Goal: Task Accomplishment & Management: Manage account settings

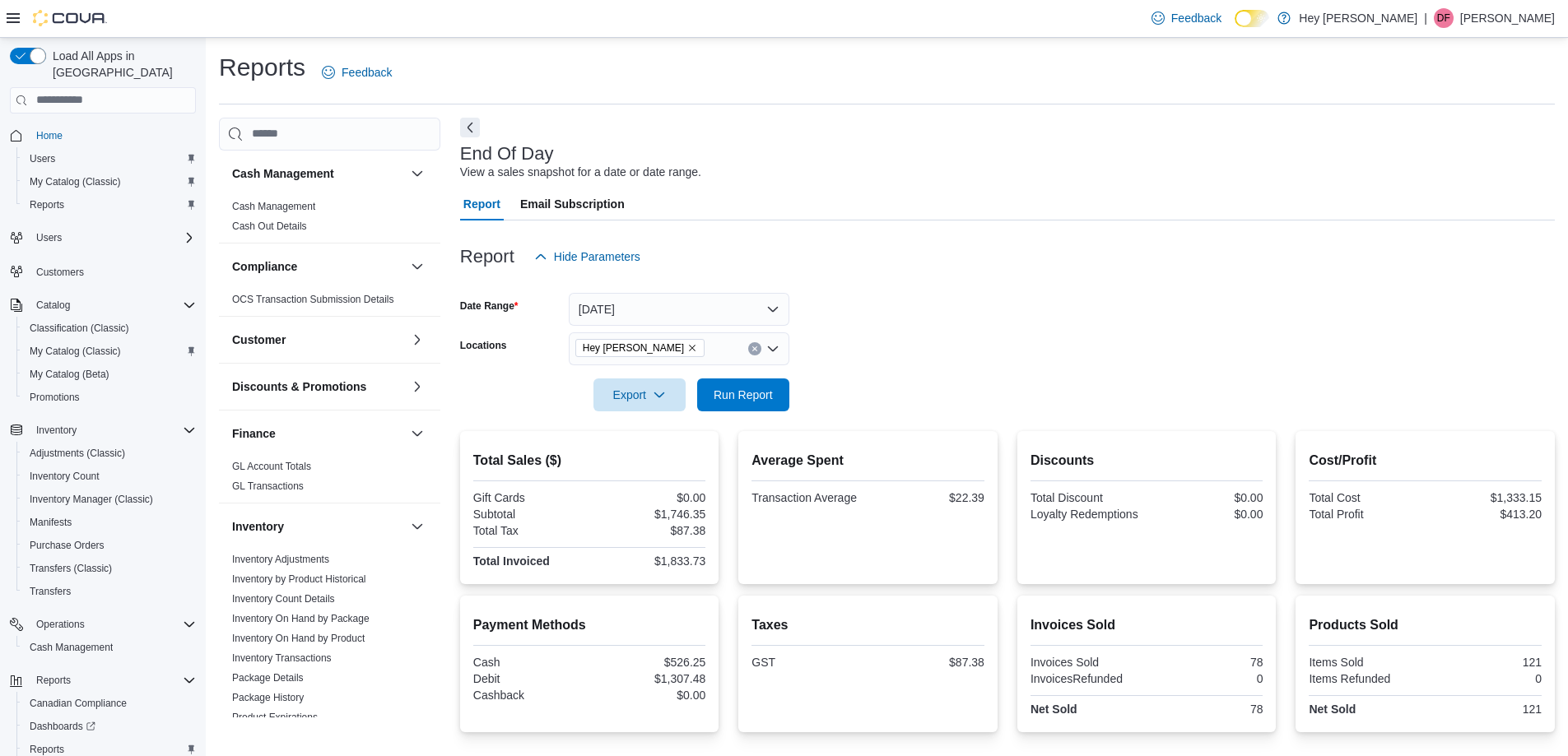
scroll to position [113, 0]
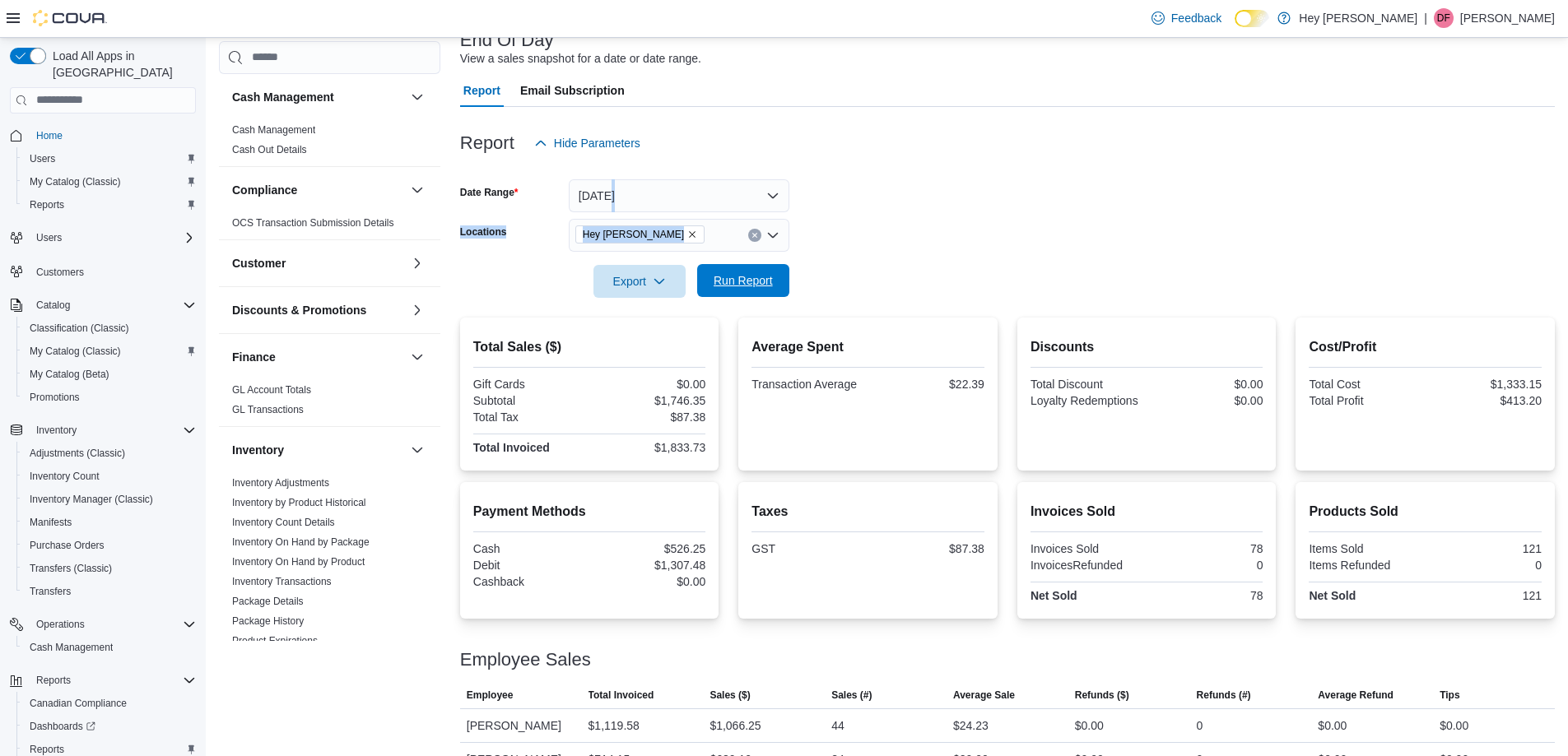
click at [779, 286] on span "Run Report" at bounding box center [743, 281] width 73 height 33
click at [15, 23] on icon at bounding box center [13, 18] width 13 height 9
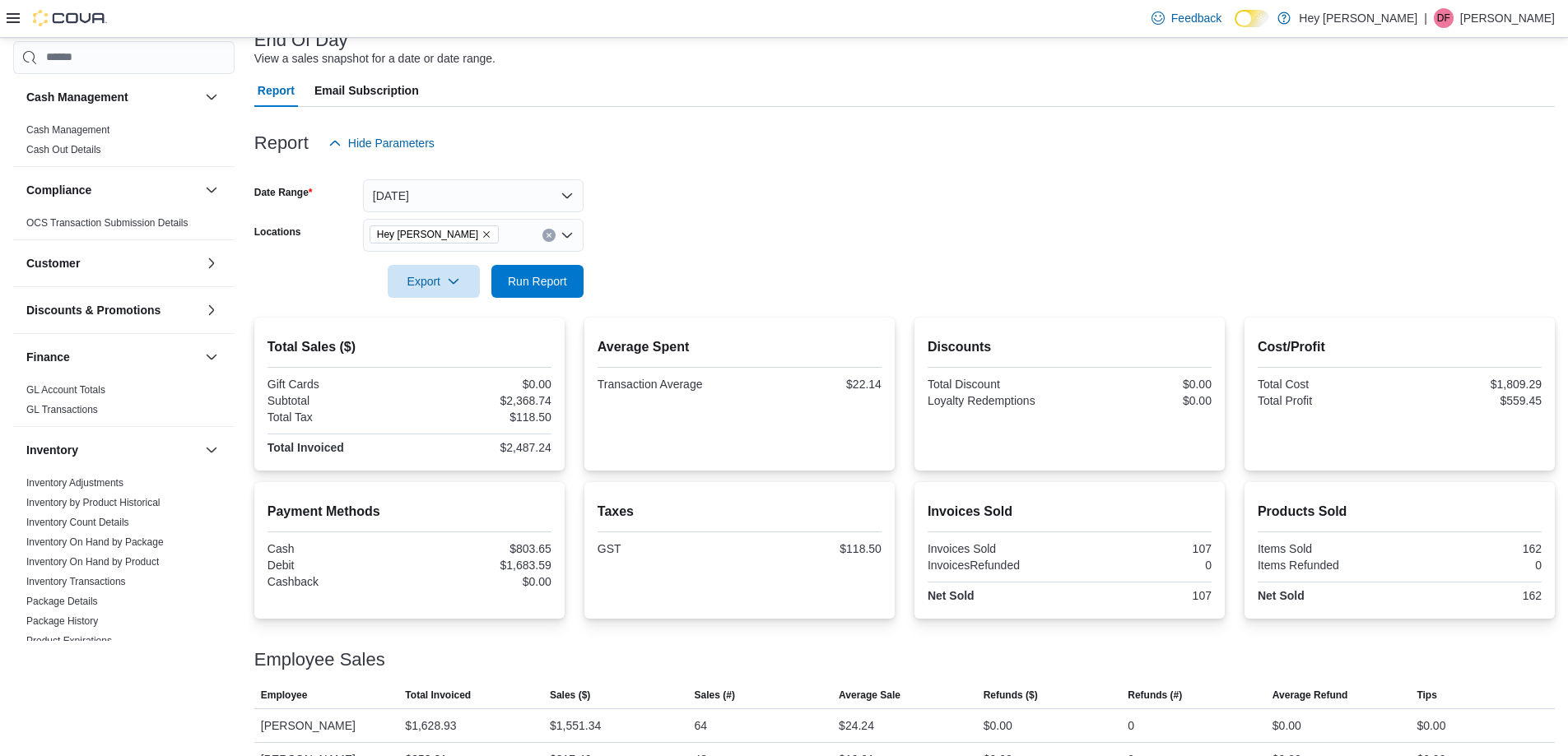
click at [16, 14] on icon at bounding box center [13, 18] width 13 height 9
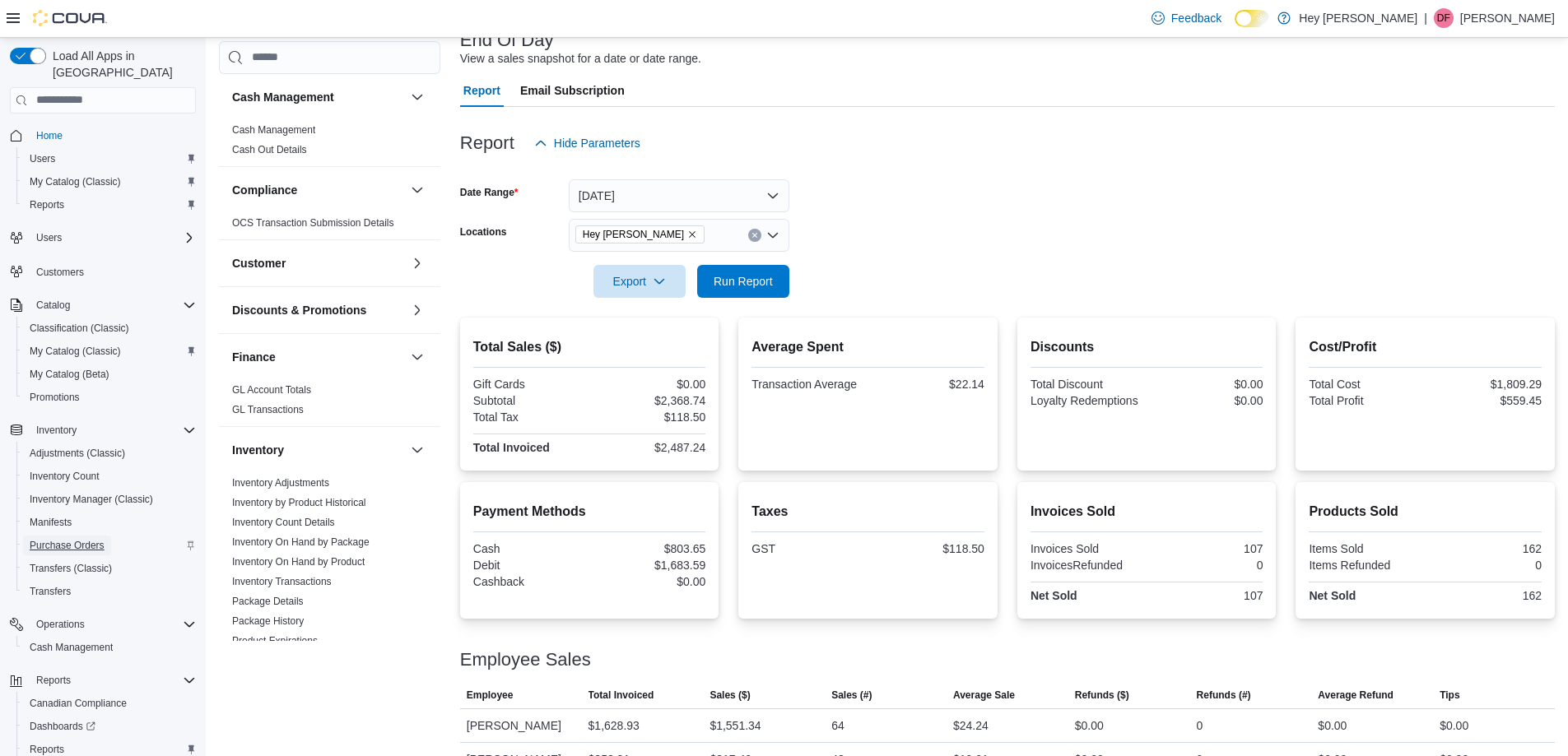
click at [93, 539] on span "Purchase Orders" at bounding box center [66, 545] width 75 height 13
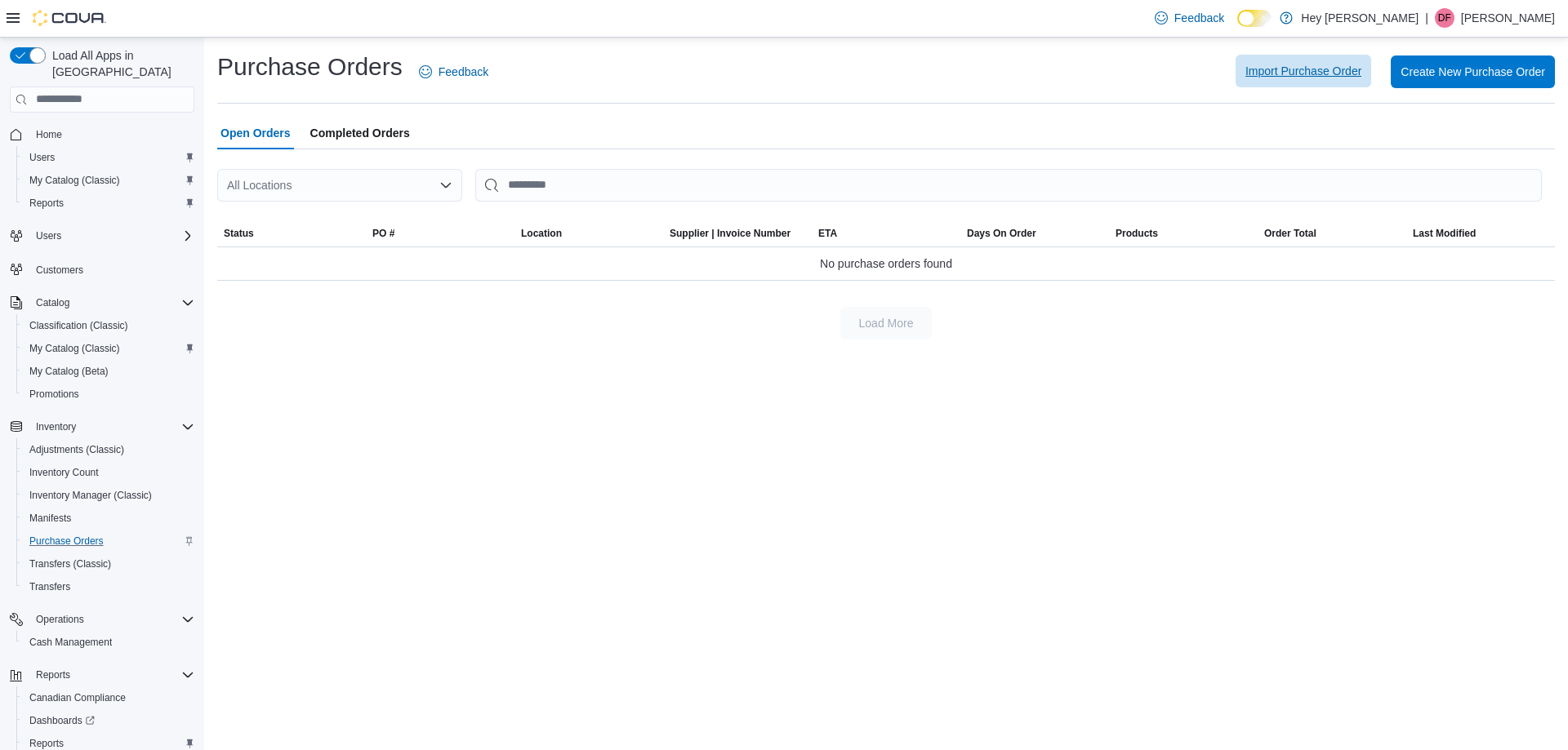
click at [1316, 72] on span "Import Purchase Order" at bounding box center [1304, 70] width 116 height 16
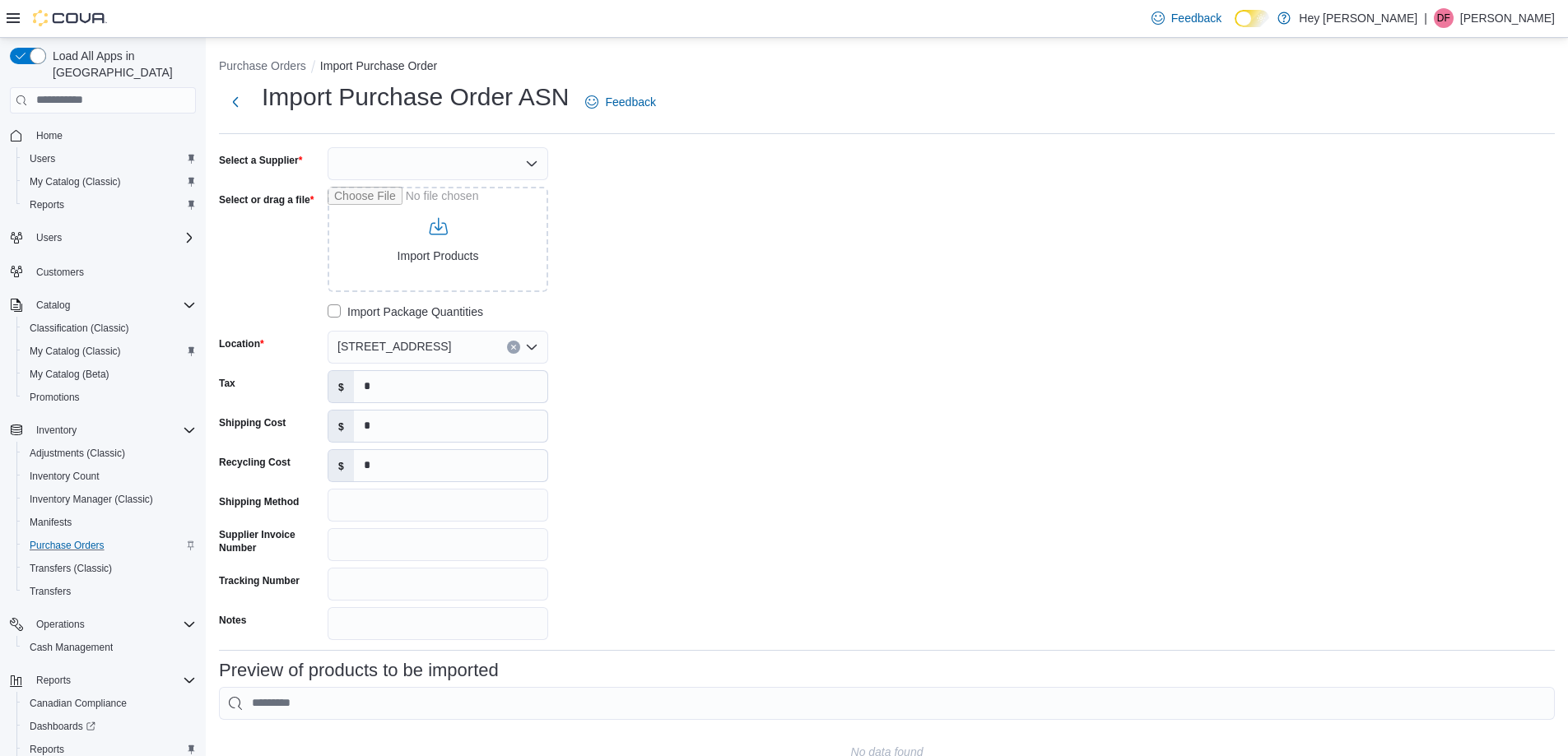
click at [454, 170] on div at bounding box center [438, 163] width 220 height 33
click at [397, 196] on span "AGLC" at bounding box center [448, 191] width 181 height 16
click at [438, 227] on input "Select or drag a file" at bounding box center [438, 239] width 220 height 105
click at [508, 240] on input "Select or drag a file" at bounding box center [438, 239] width 220 height 105
type input "**********"
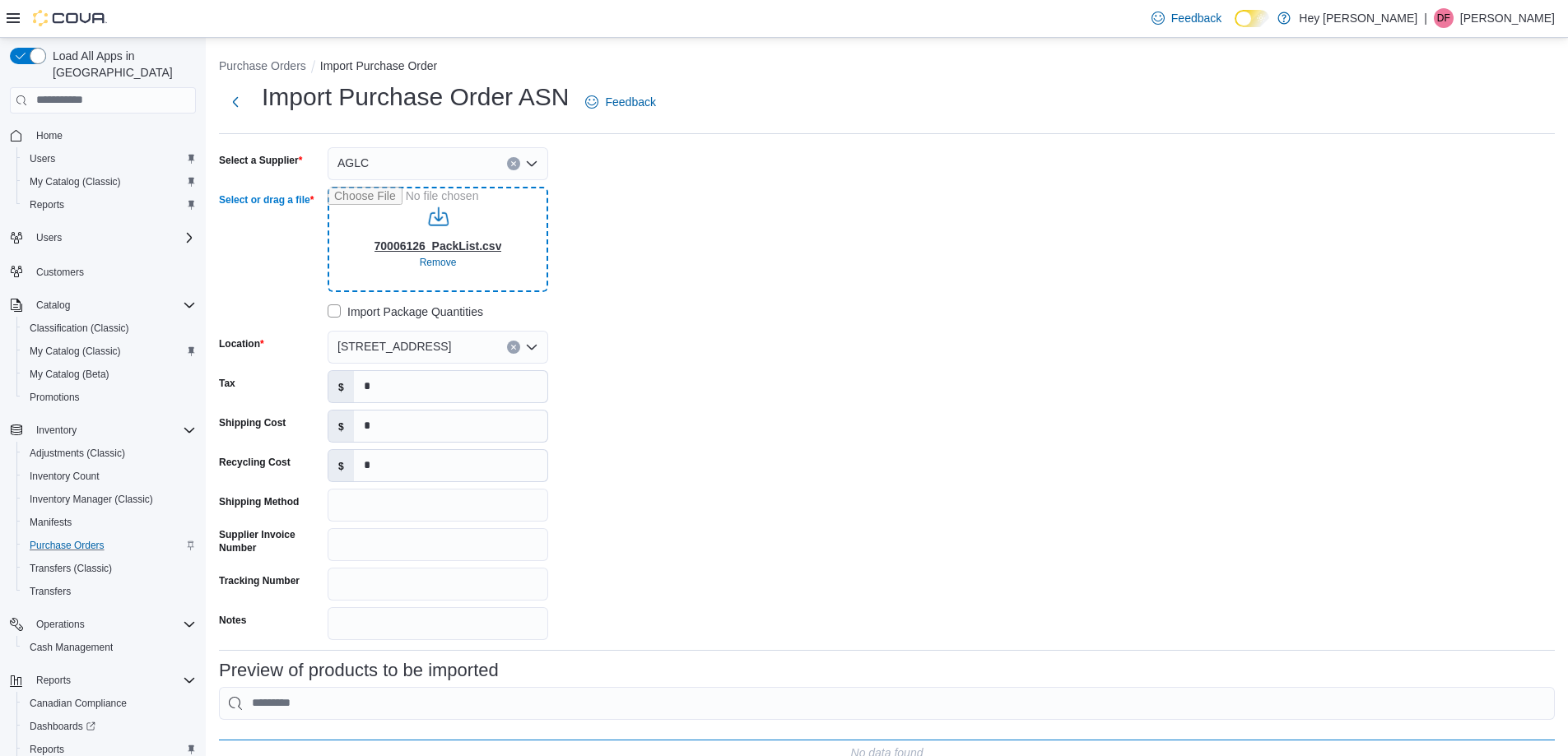
type input "**********"
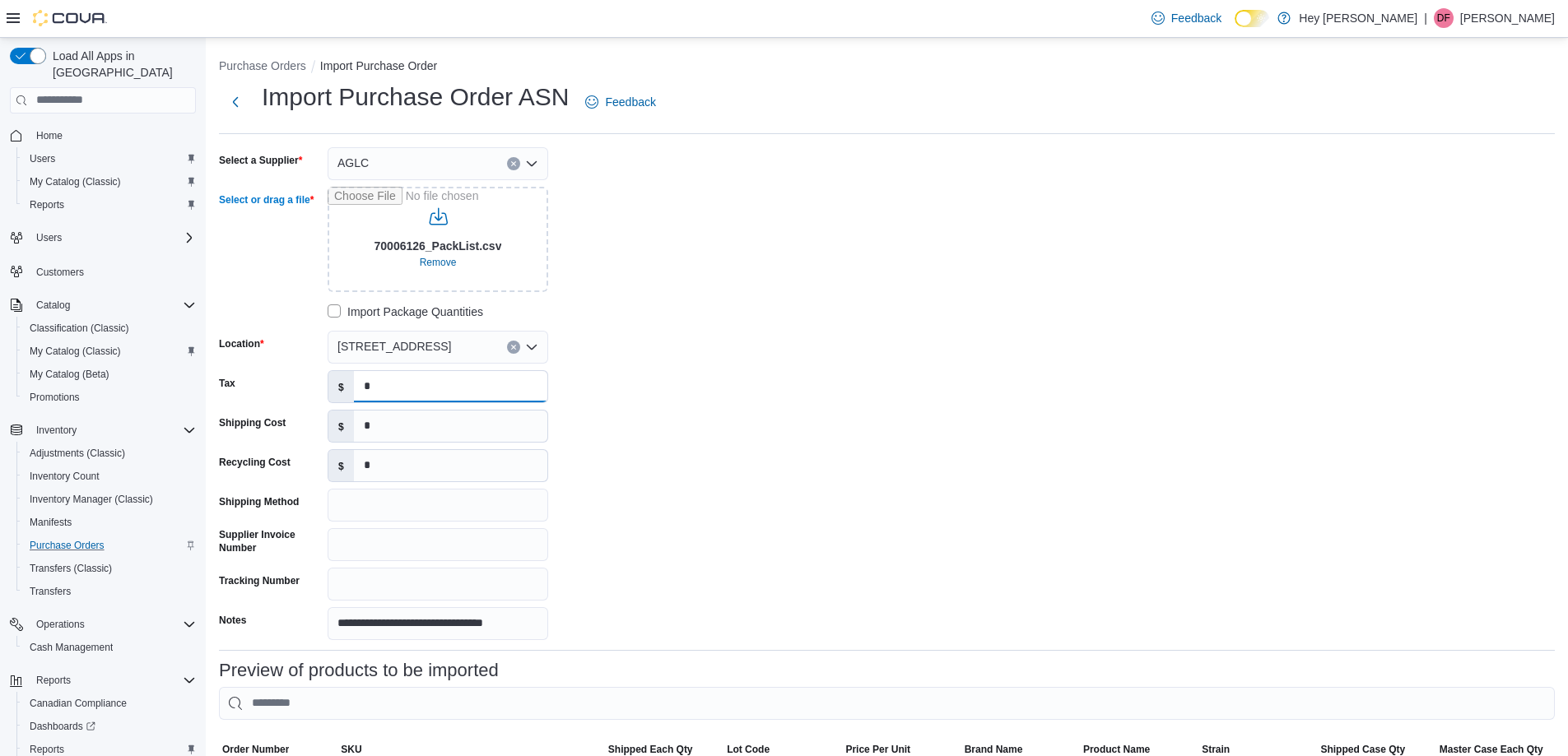
click at [405, 389] on input "*" at bounding box center [451, 387] width 194 height 31
type input "*****"
click at [400, 501] on input "Shipping Method" at bounding box center [438, 505] width 220 height 33
click at [410, 529] on input "Supplier Invoice Number" at bounding box center [438, 544] width 220 height 33
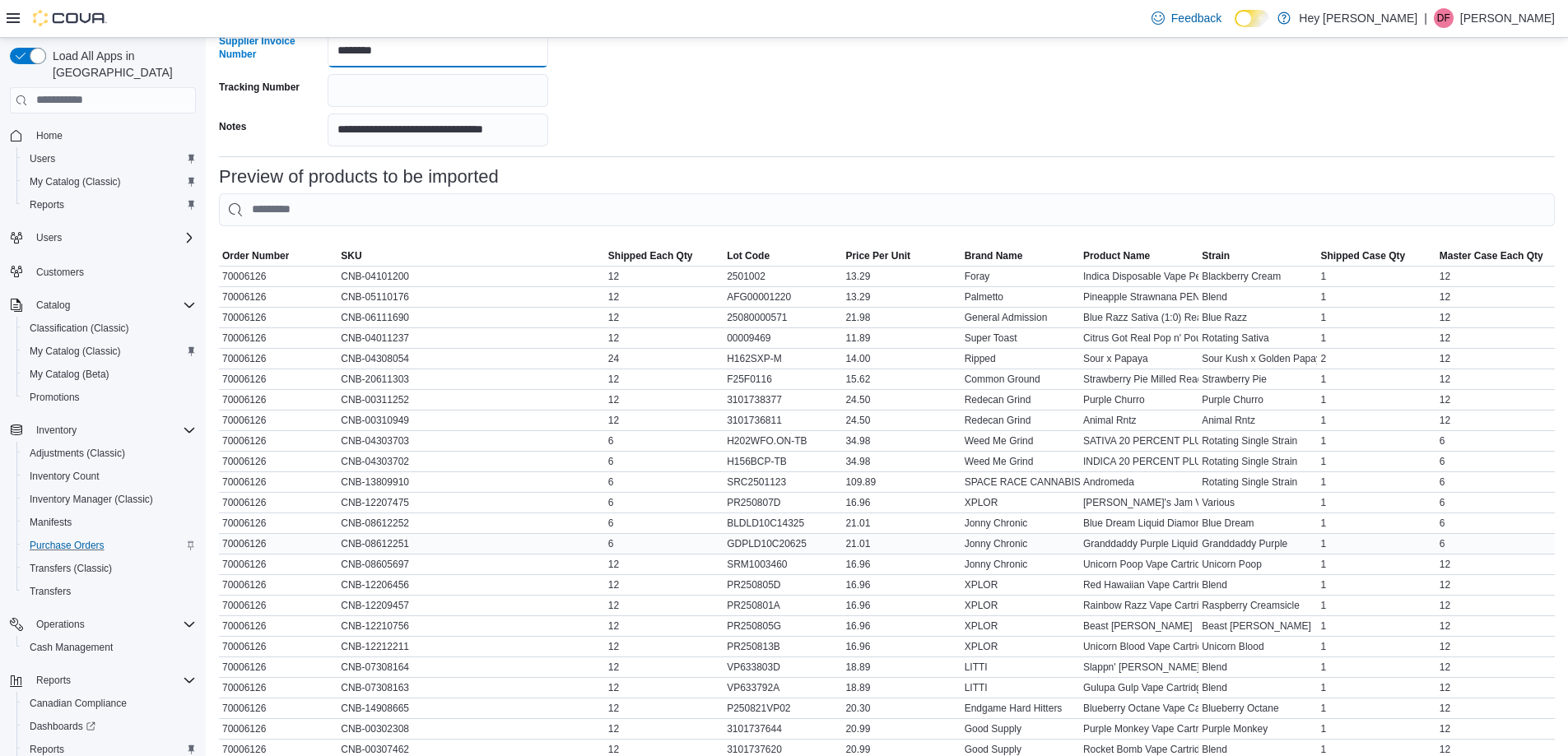
scroll to position [625, 0]
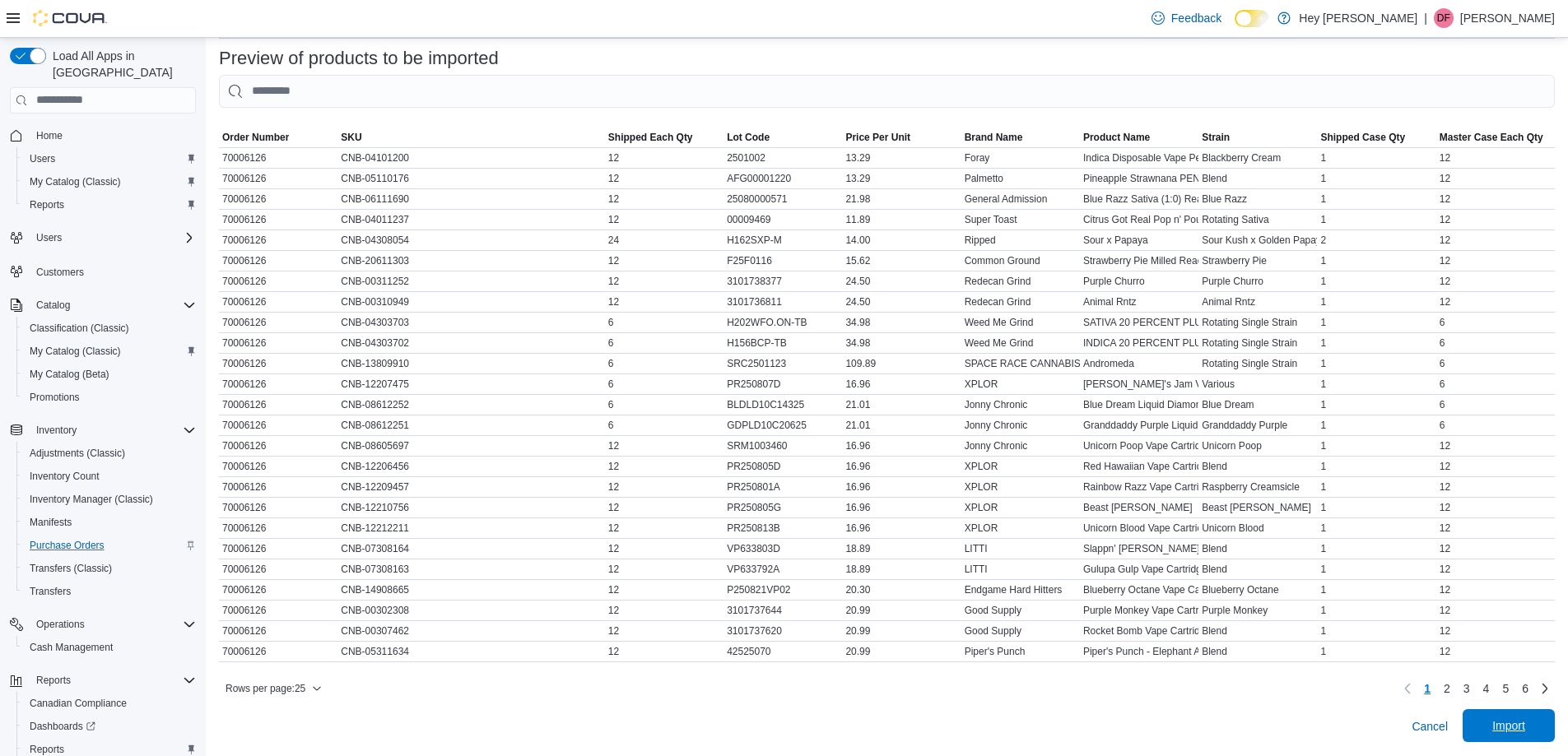
type input "********"
click at [1517, 723] on span "Import" at bounding box center [1508, 726] width 33 height 16
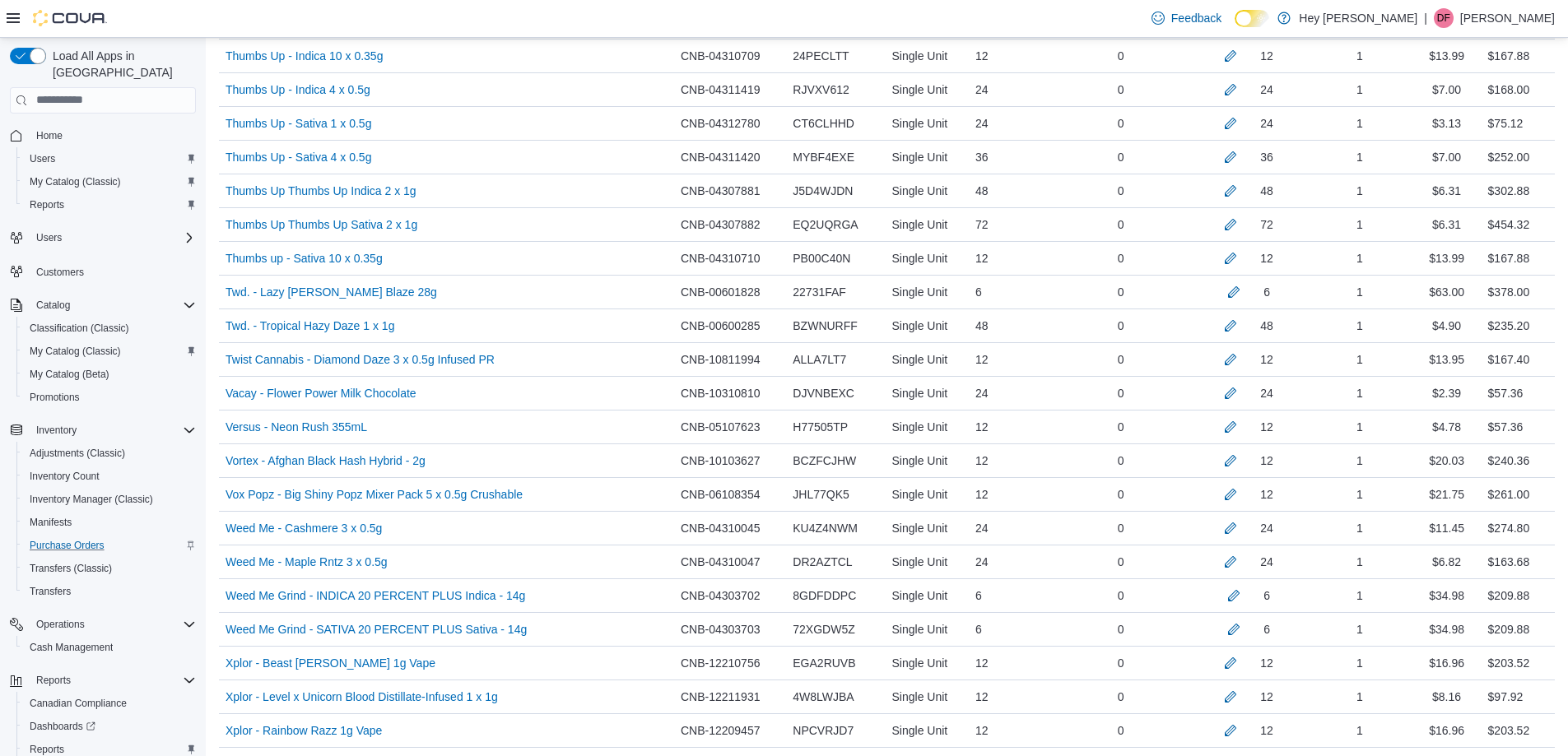
scroll to position [4620, 0]
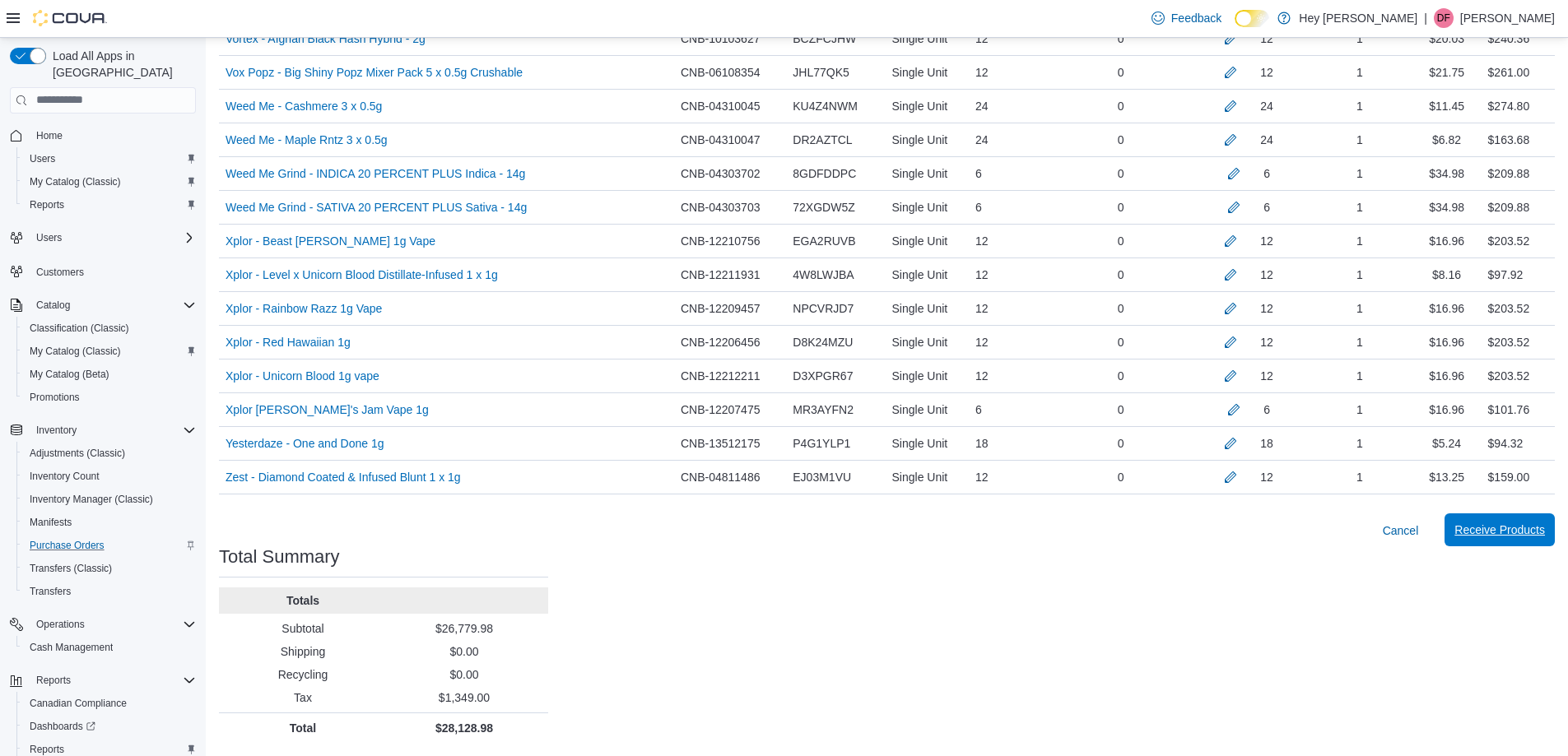
click at [1490, 526] on span "Receive Products" at bounding box center [1500, 529] width 91 height 16
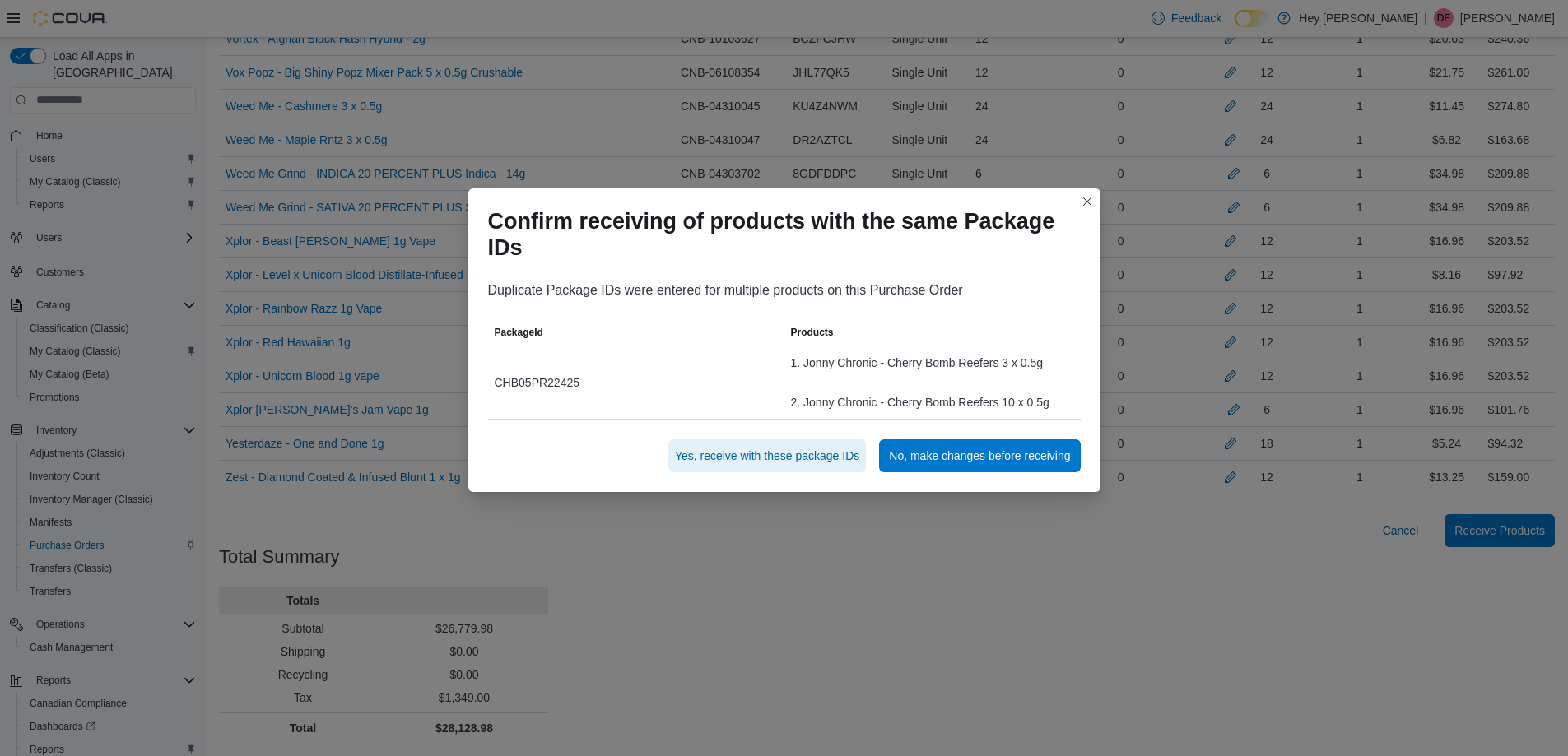
click at [813, 453] on span "Yes, receive with these package IDs" at bounding box center [767, 455] width 184 height 16
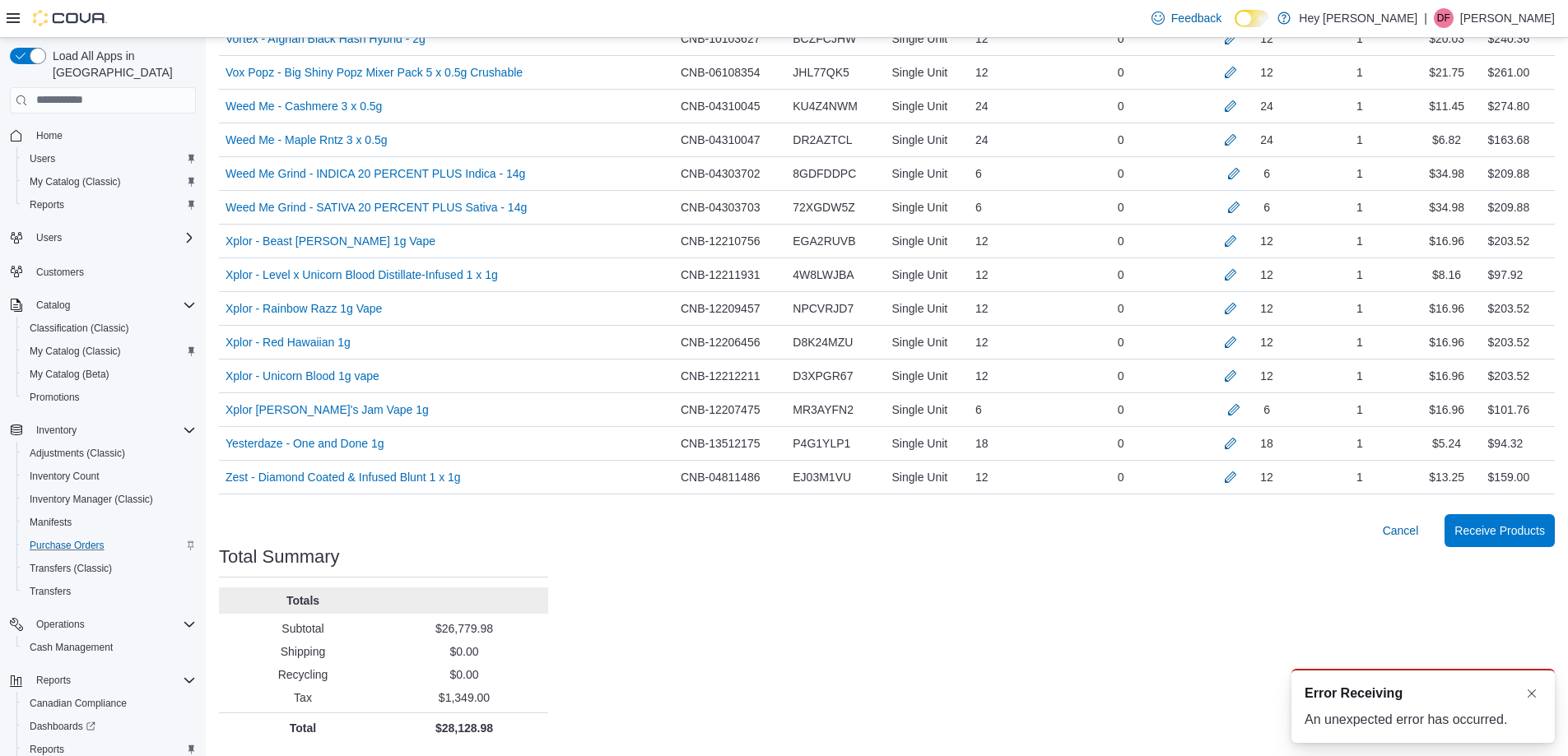
scroll to position [0, 0]
click at [1420, 702] on div "Error Receiving" at bounding box center [1423, 694] width 237 height 20
click at [1447, 705] on div "A new notification appears Error Receiving An unexpected error has occurred." at bounding box center [1423, 706] width 264 height 74
click at [1494, 524] on span "Receive Products" at bounding box center [1500, 529] width 91 height 16
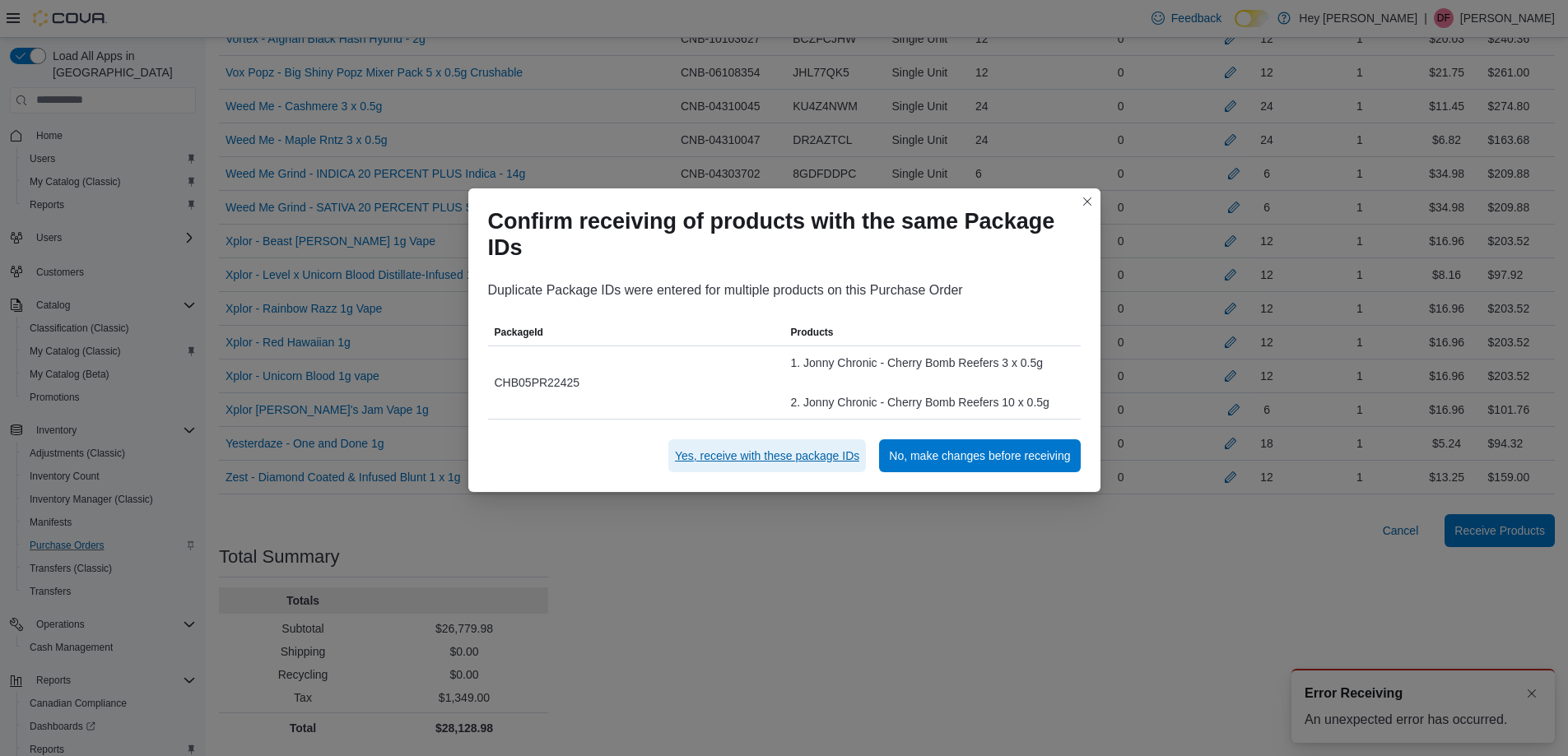
click at [737, 459] on span "Yes, receive with these package IDs" at bounding box center [767, 455] width 184 height 16
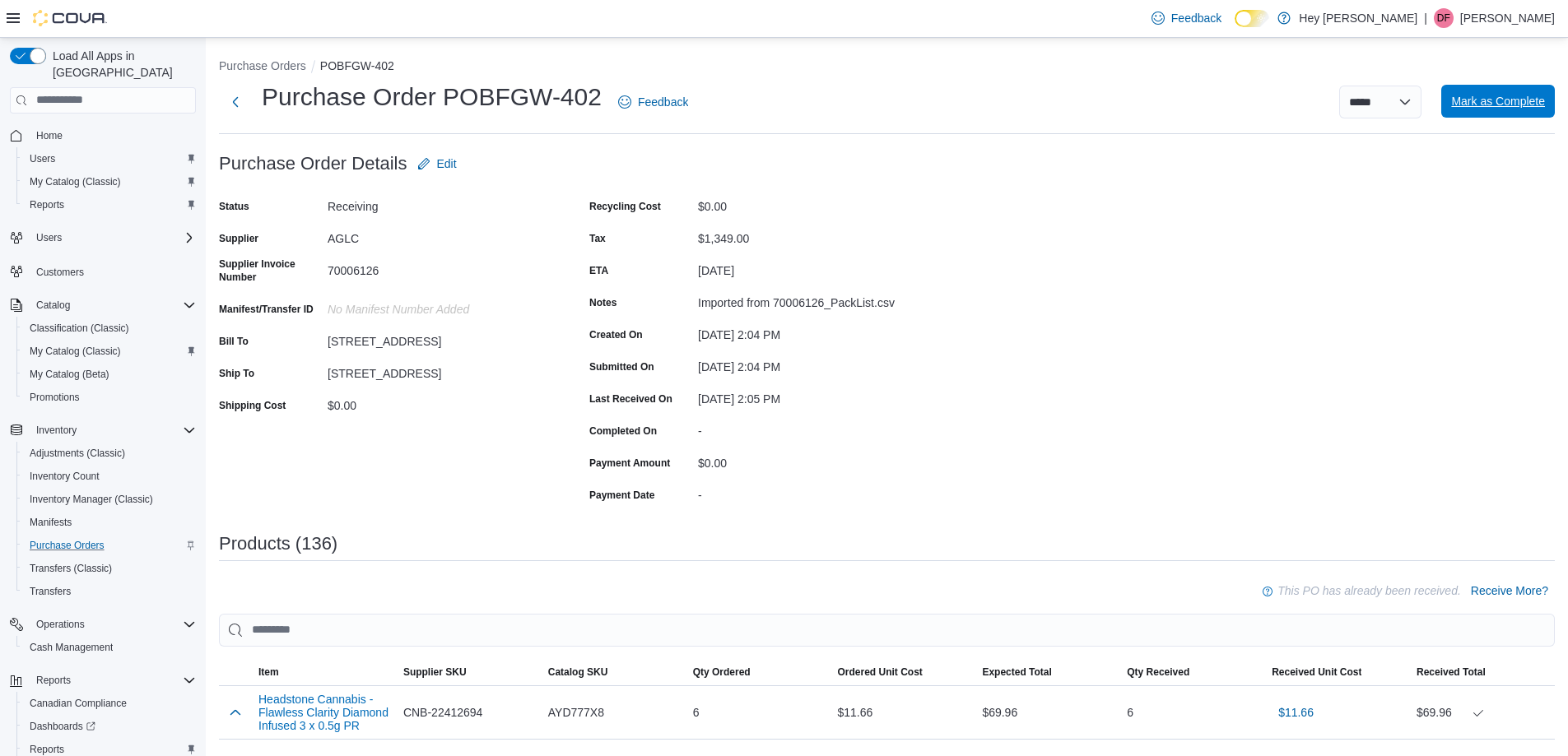
click at [1490, 95] on span "Mark as Complete" at bounding box center [1498, 100] width 94 height 16
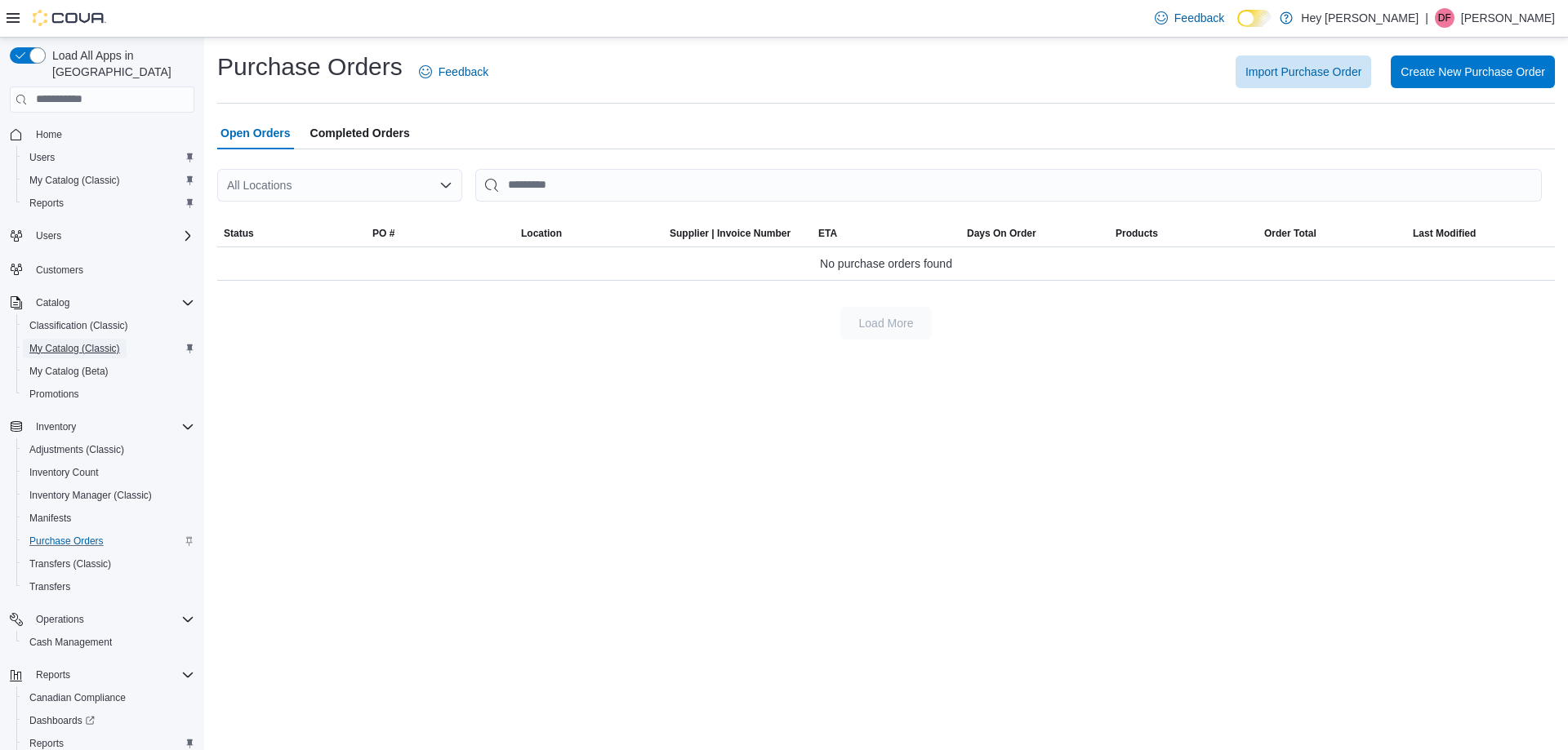
click at [85, 342] on span "My Catalog (Classic)" at bounding box center [74, 349] width 91 height 13
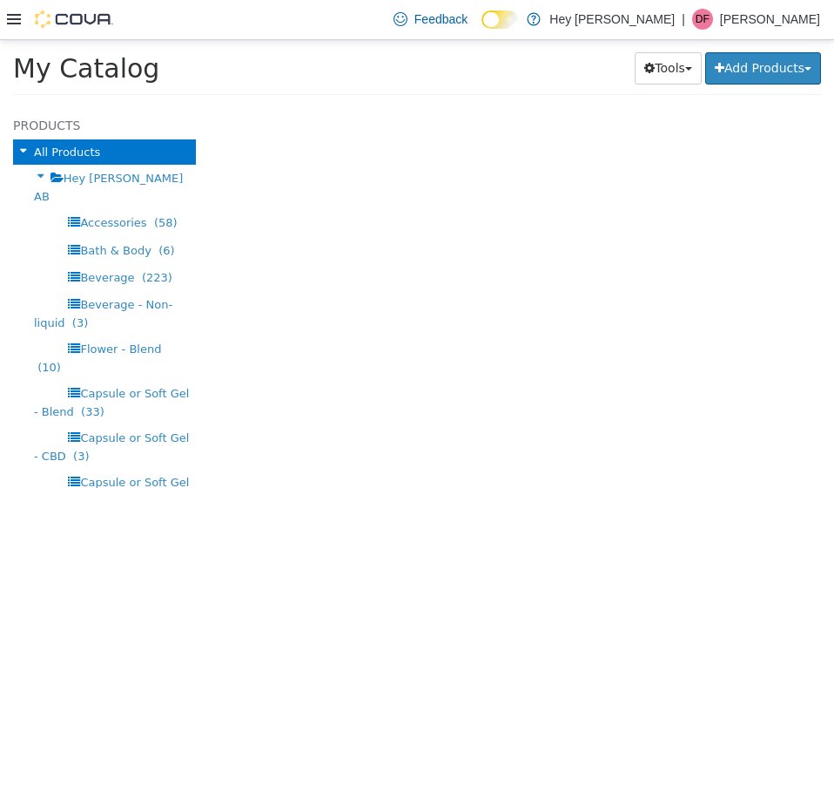
select select "**********"
